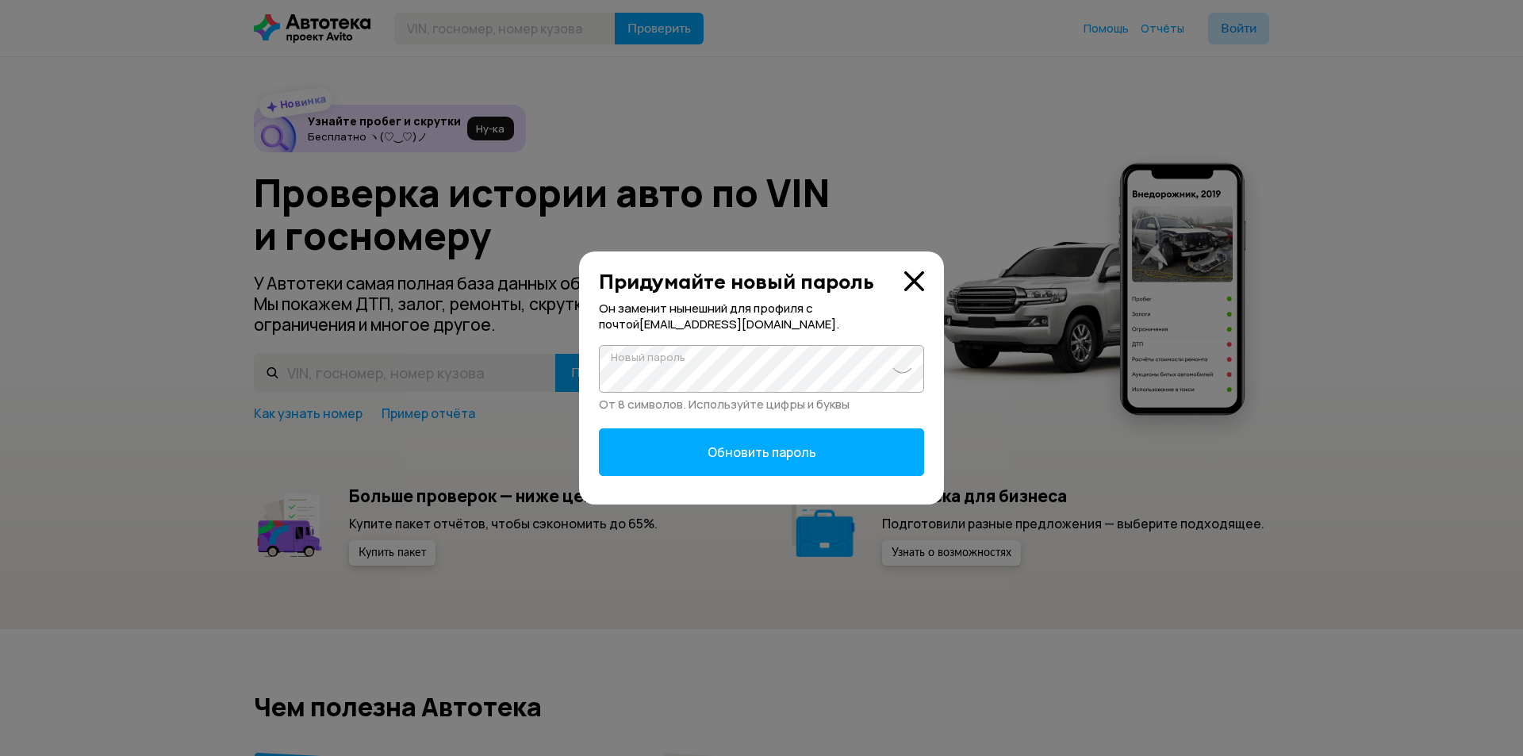
click at [816, 425] on form "Новый пароль От 8 символов. Используйте цифры и буквы Обновить пароль" at bounding box center [761, 410] width 325 height 131
click at [814, 457] on span "Обновить пароль" at bounding box center [762, 451] width 109 height 17
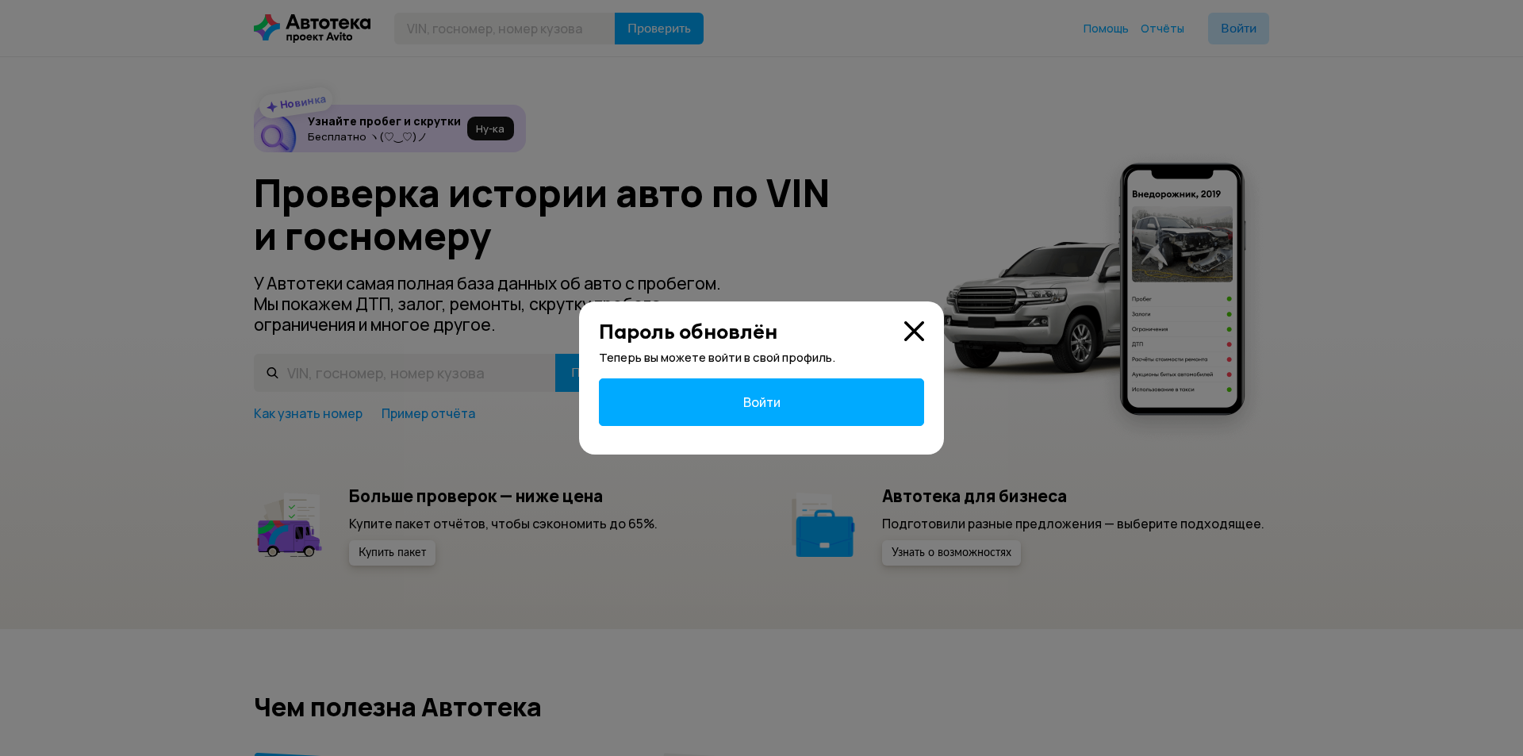
click at [746, 397] on span "Войти" at bounding box center [761, 402] width 37 height 17
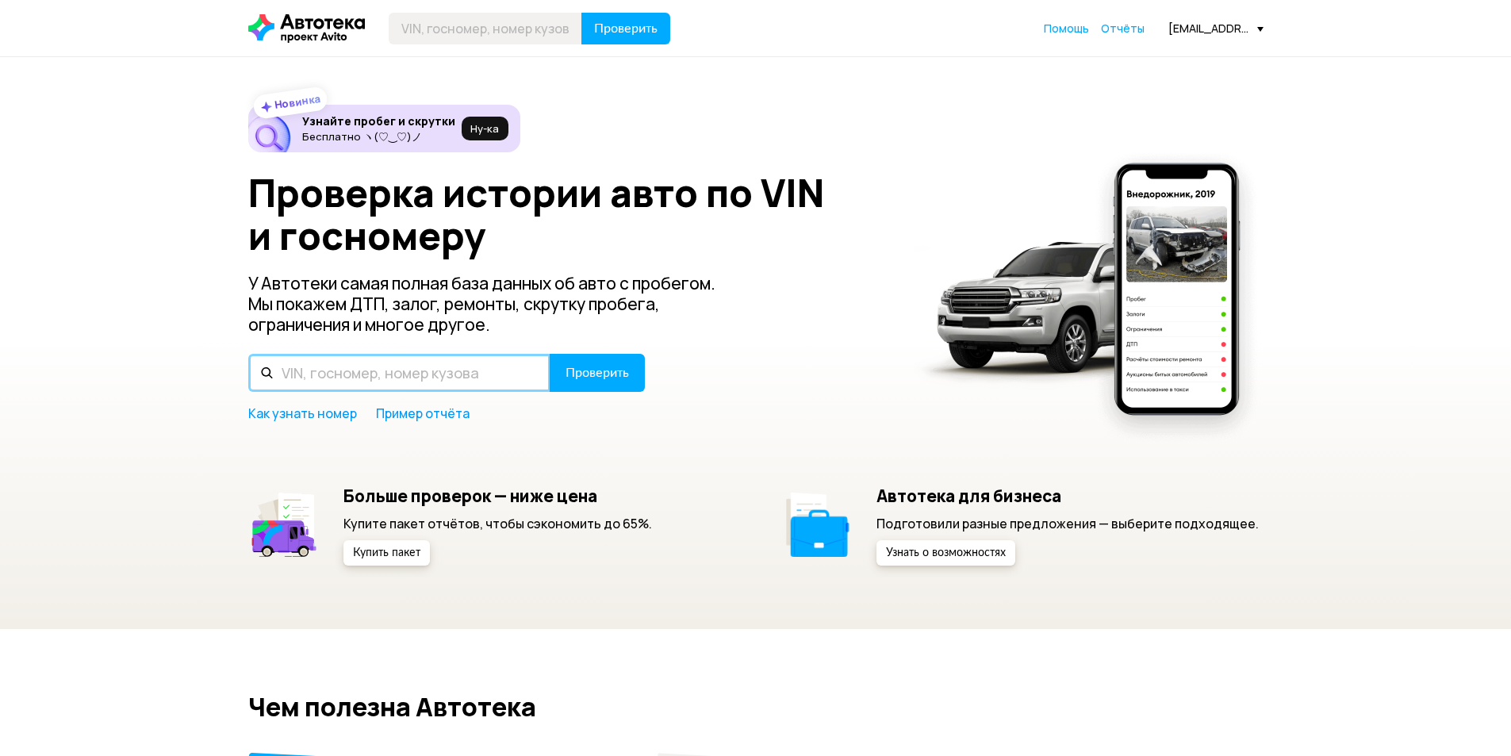
paste input "LWJPCNL09KC909400"
type input "LWJPCNL09KC909400"
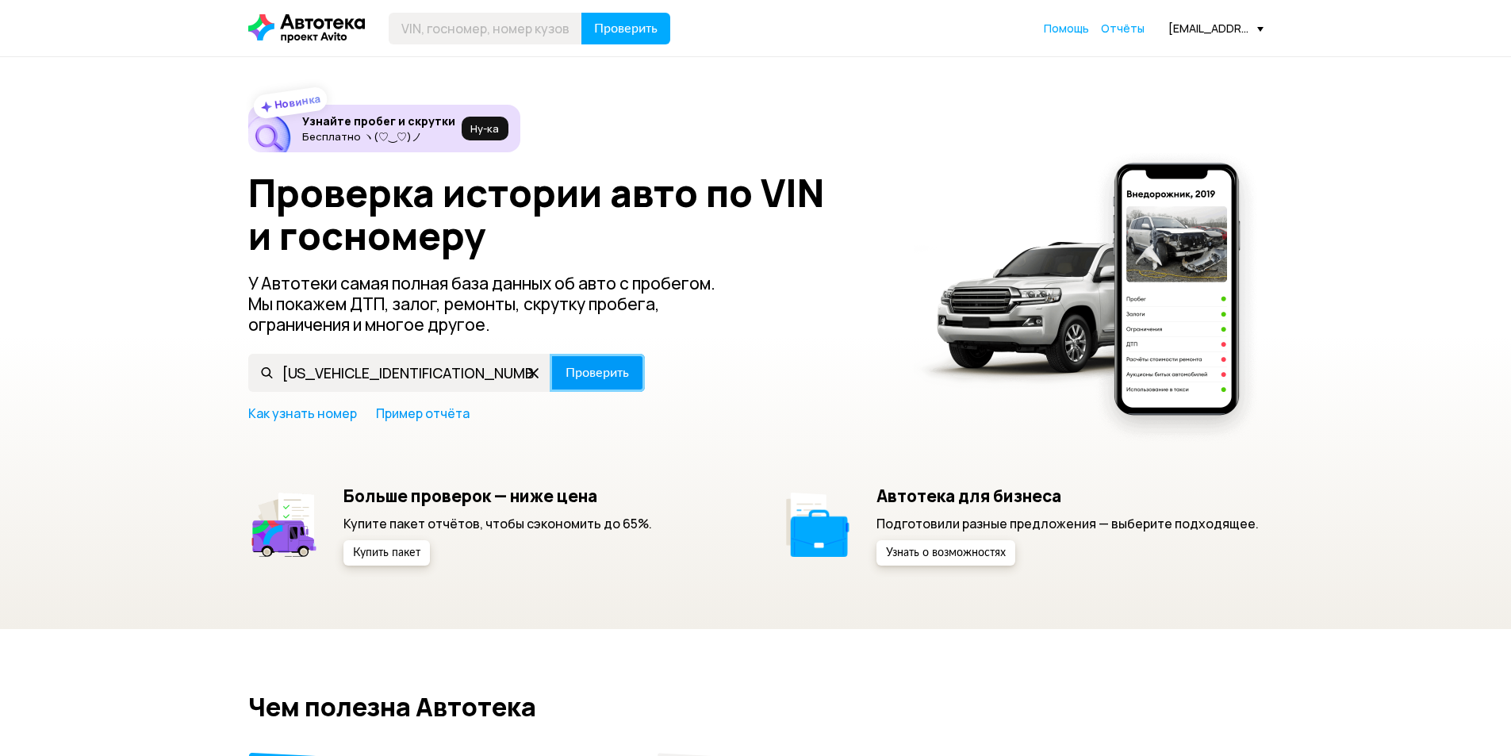
click at [609, 378] on span "Проверить" at bounding box center [597, 373] width 63 height 13
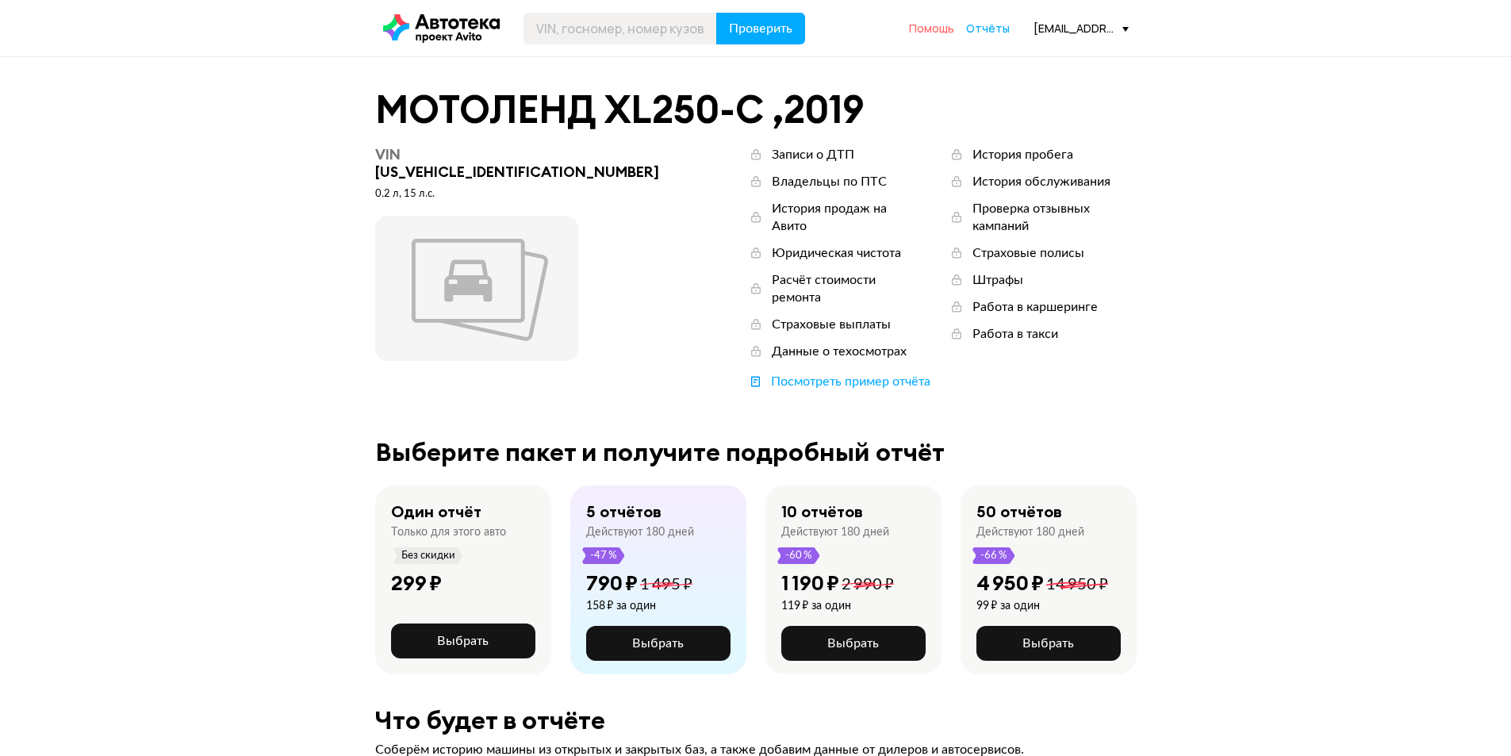
click at [923, 28] on span "Помощь" at bounding box center [931, 28] width 45 height 15
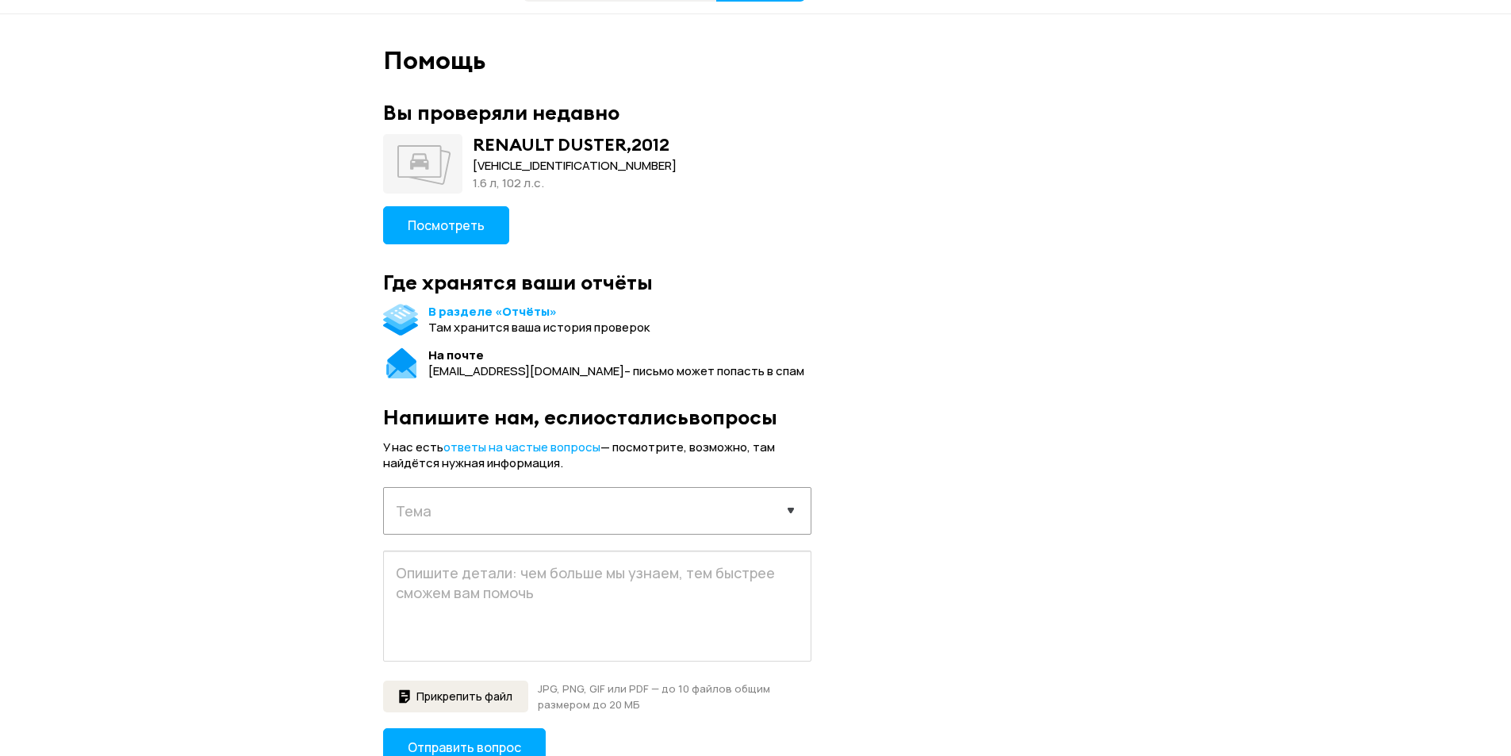
scroll to position [79, 0]
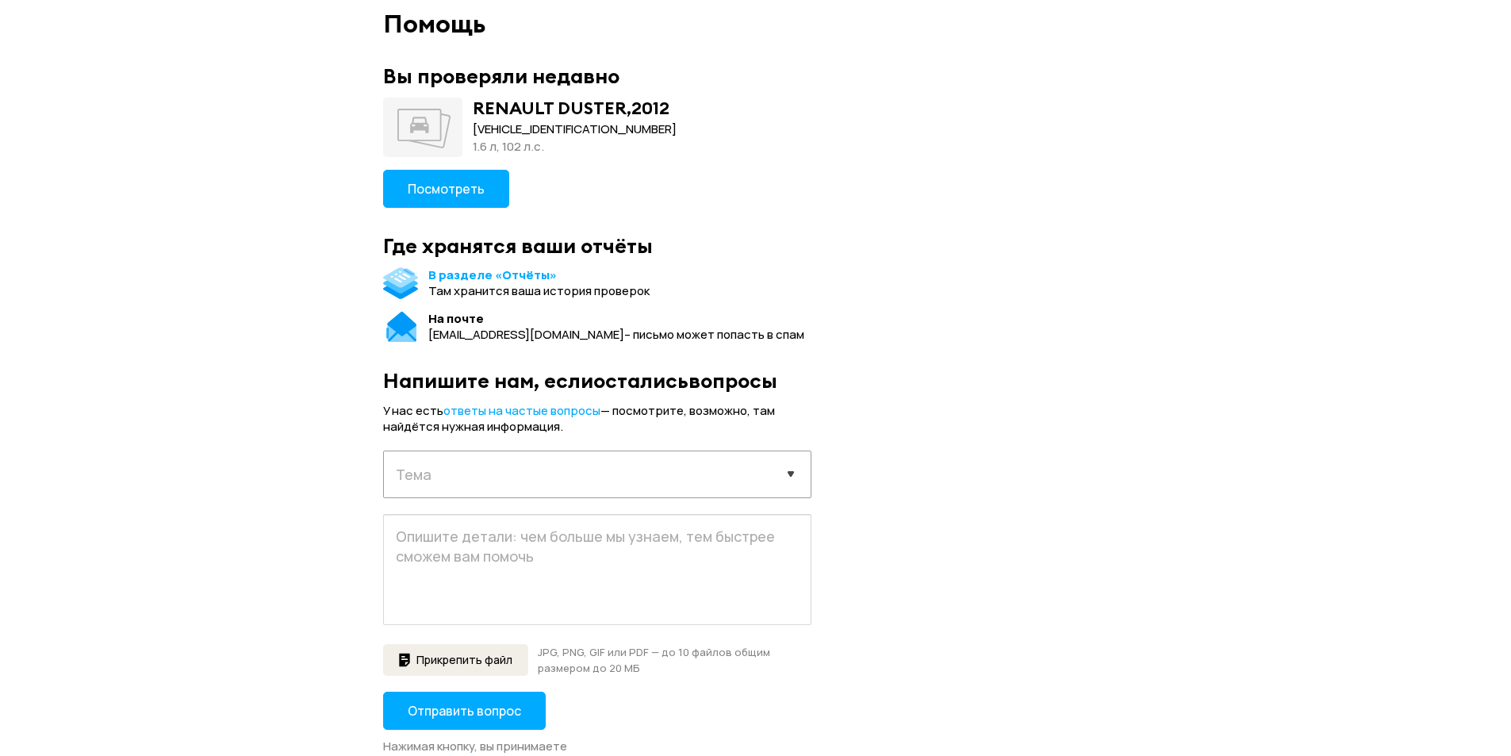
click at [788, 477] on select "Выберите тему запроса Отчёт не пришёл Покупка отчета Технические проблемы Содер…" at bounding box center [597, 473] width 427 height 44
select select "tech"
click at [384, 451] on select "Выберите тему запроса Отчёт не пришёл Покупка отчета Технические проблемы Содер…" at bounding box center [597, 473] width 427 height 44
click at [471, 582] on textarea at bounding box center [597, 569] width 428 height 111
type textarea "E"
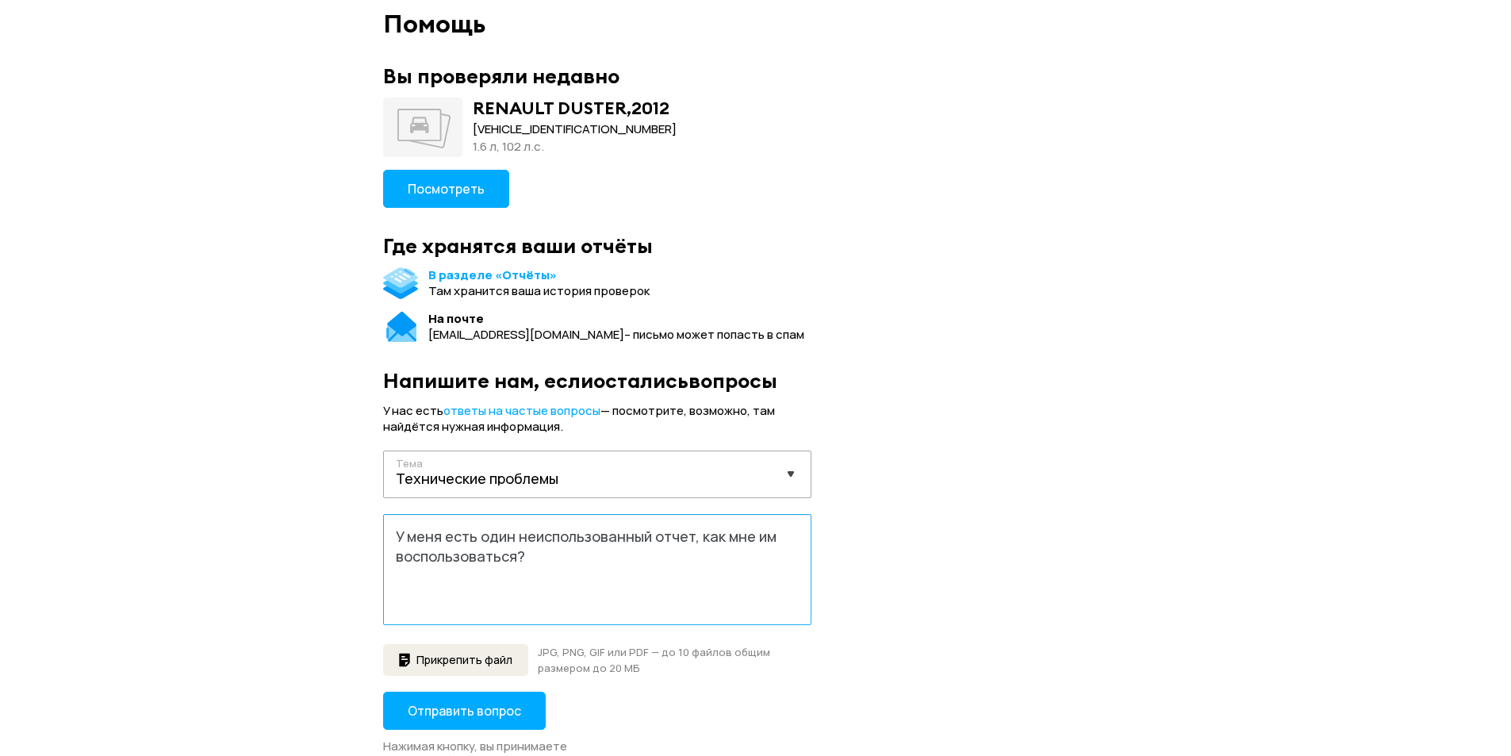
click at [473, 538] on textarea "У меня есть один неиспользованный отчет, как мне им воспользоваться?" at bounding box center [597, 569] width 428 height 111
click at [691, 538] on textarea "У меня есть один неиспользованный отчет, как мне им воспользоваться?" at bounding box center [597, 569] width 428 height 111
type textarea "У меня есть один неиспользованный отчет из пакета, как мне им воспользоваться?"
click at [478, 709] on span "Отправить вопрос" at bounding box center [464, 710] width 113 height 17
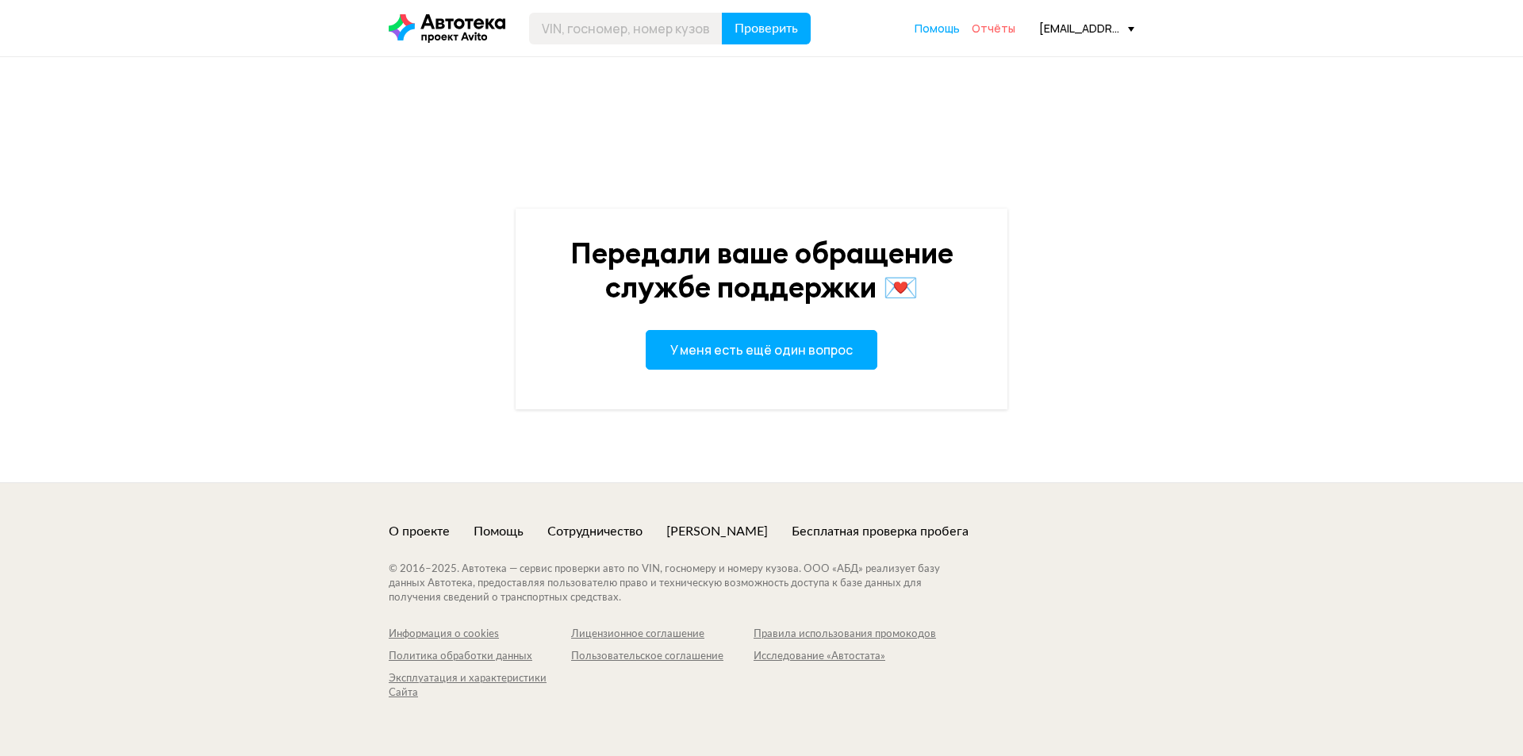
click at [991, 21] on span "Отчёты" at bounding box center [994, 28] width 44 height 15
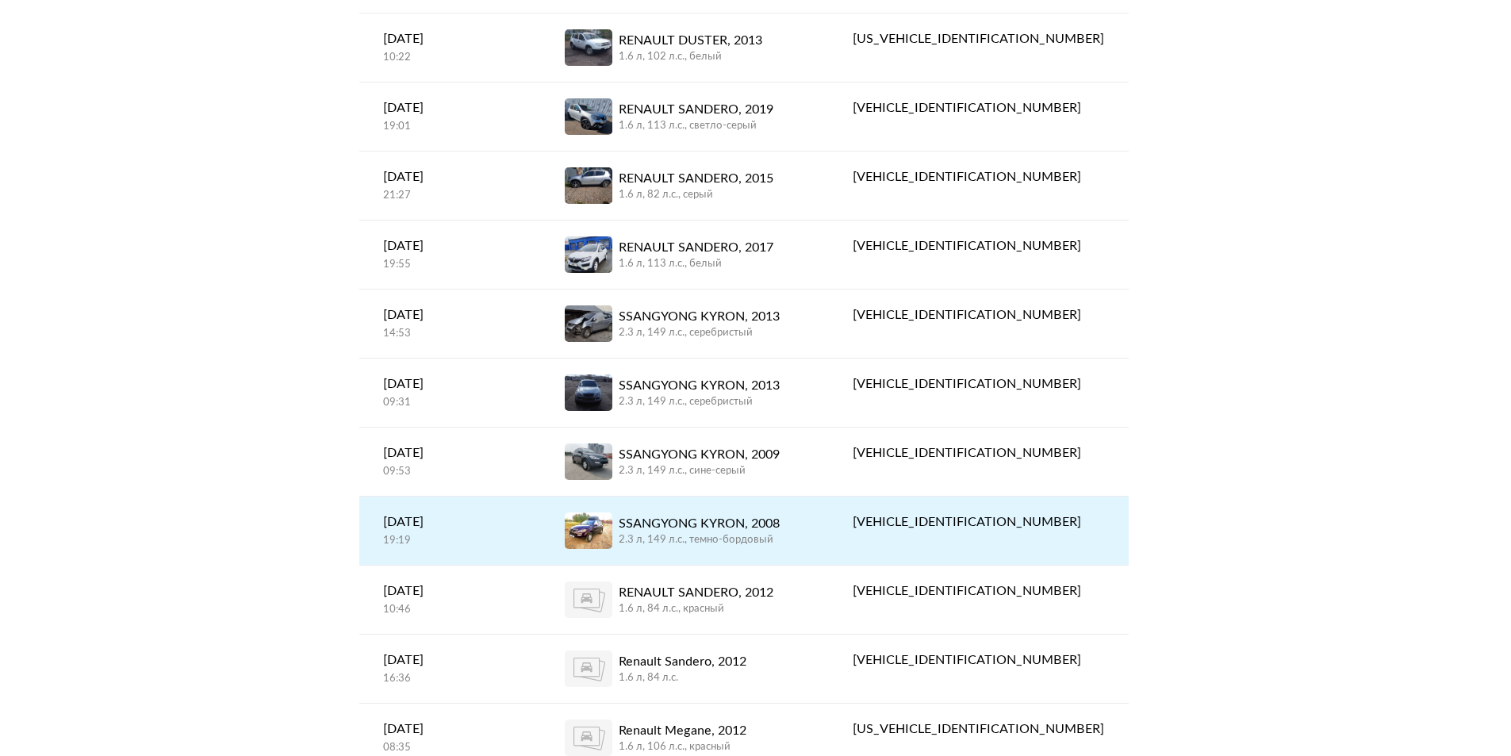
scroll to position [317, 0]
